Goal: Task Accomplishment & Management: Manage account settings

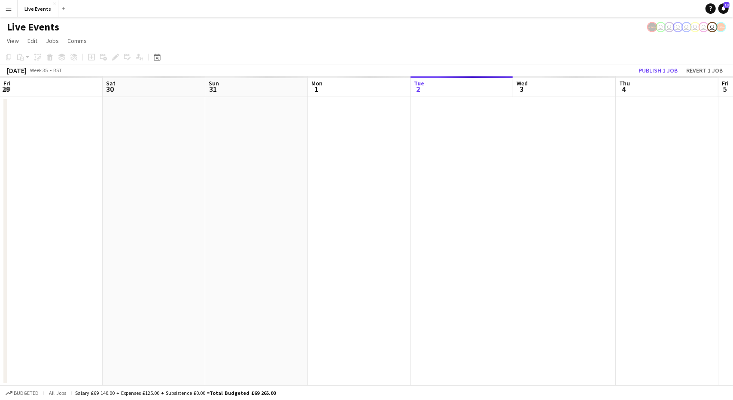
scroll to position [0, 205]
click at [572, 22] on div "Live Events user user user user user user user" at bounding box center [366, 25] width 733 height 16
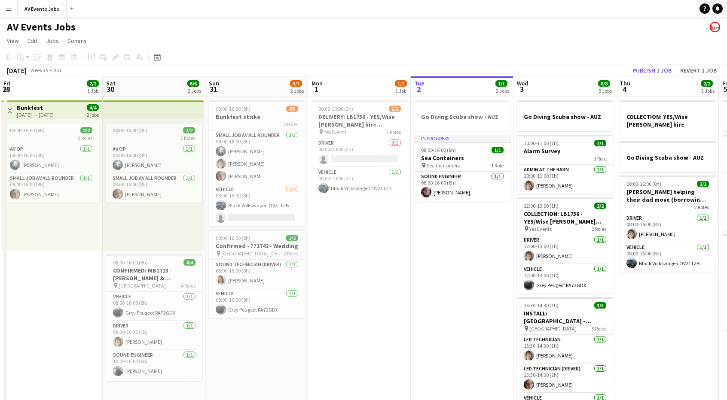
scroll to position [0, 205]
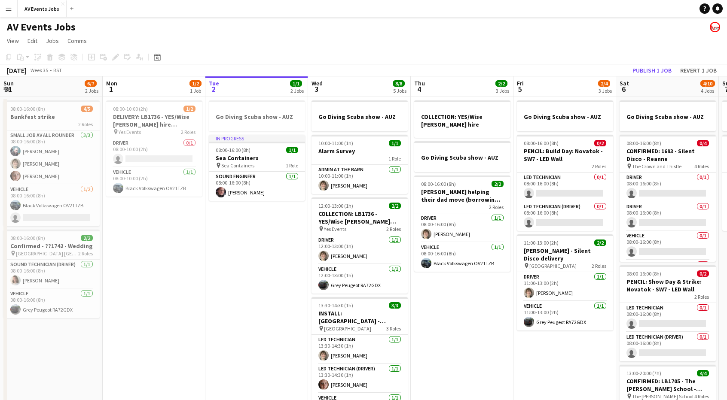
click at [0, 2] on button "Menu" at bounding box center [8, 8] width 17 height 17
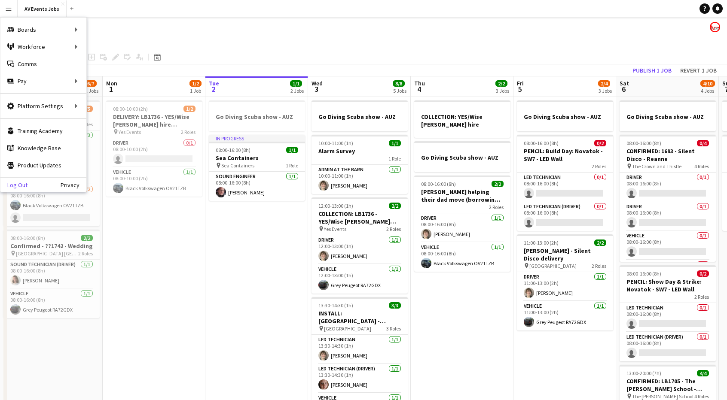
click at [18, 183] on link "Log Out" at bounding box center [13, 185] width 27 height 7
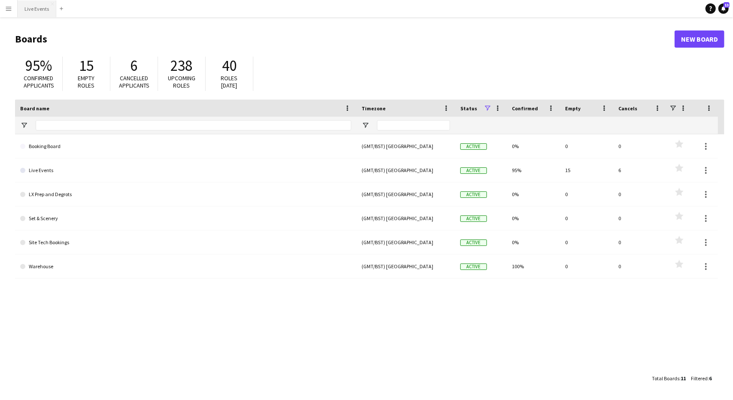
click at [46, 7] on button "Live Events Close" at bounding box center [37, 8] width 39 height 17
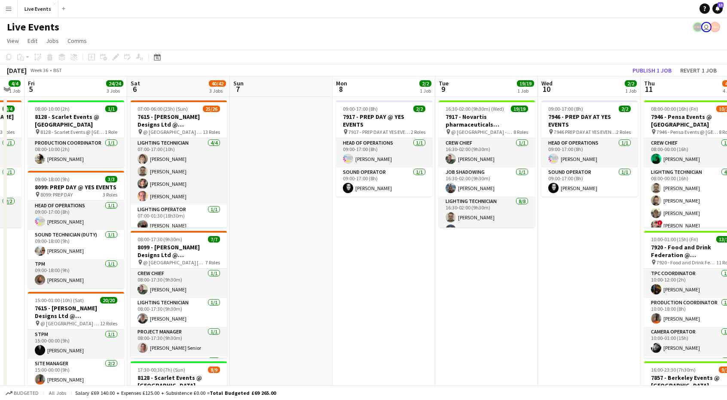
drag, startPoint x: 440, startPoint y: 169, endPoint x: 54, endPoint y: 179, distance: 386.4
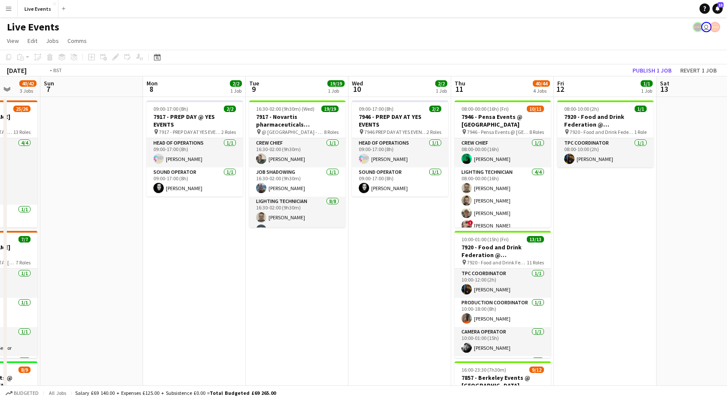
drag, startPoint x: 452, startPoint y: 191, endPoint x: 119, endPoint y: 180, distance: 333.6
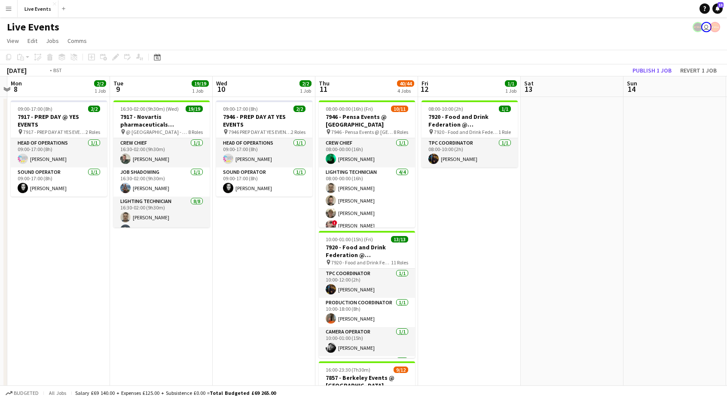
drag, startPoint x: 415, startPoint y: 258, endPoint x: 486, endPoint y: 249, distance: 71.5
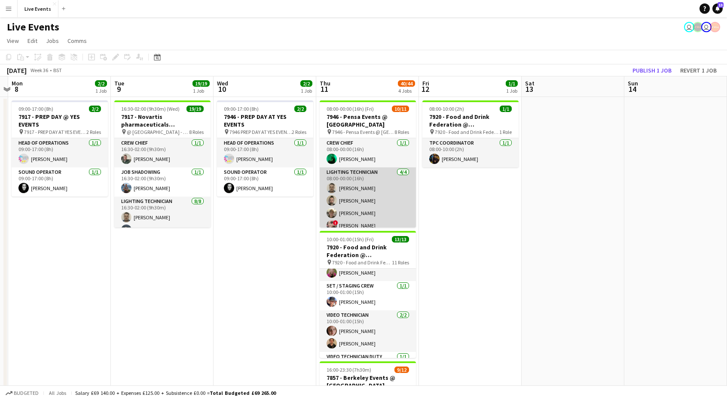
scroll to position [181, 0]
